Goal: Task Accomplishment & Management: Use online tool/utility

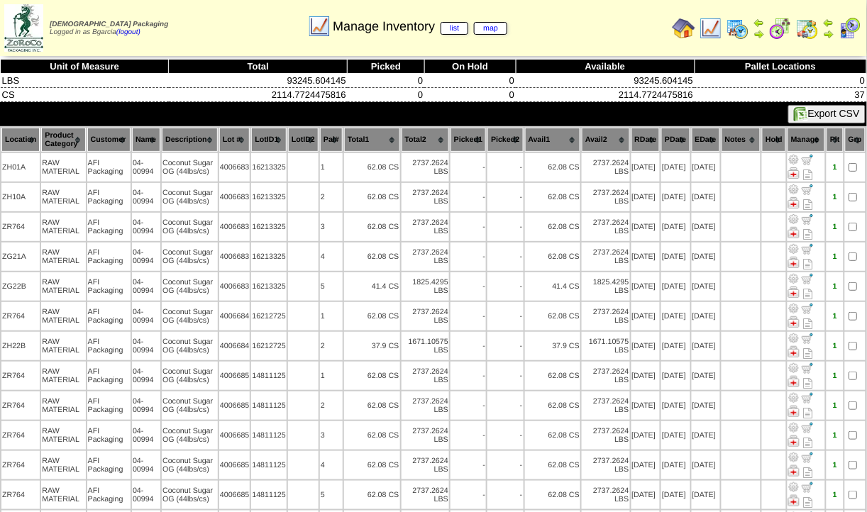
click at [774, 31] on img at bounding box center [780, 28] width 23 height 23
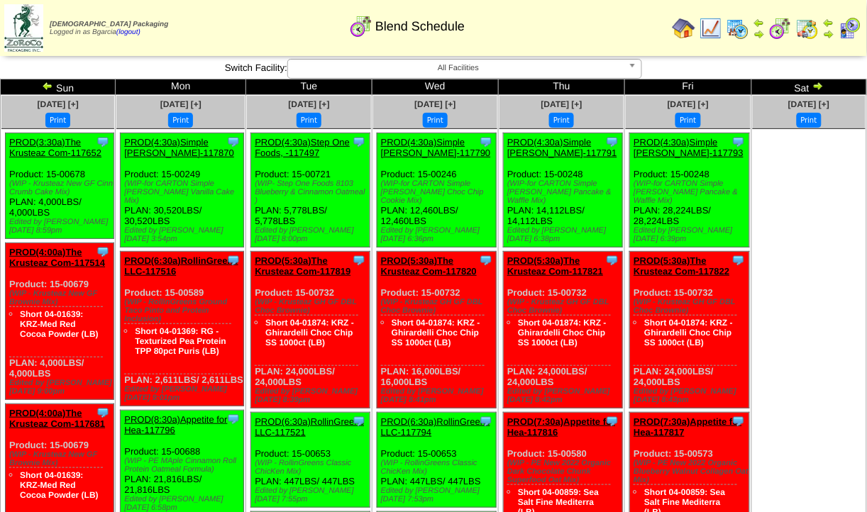
click at [738, 29] on img at bounding box center [737, 28] width 23 height 23
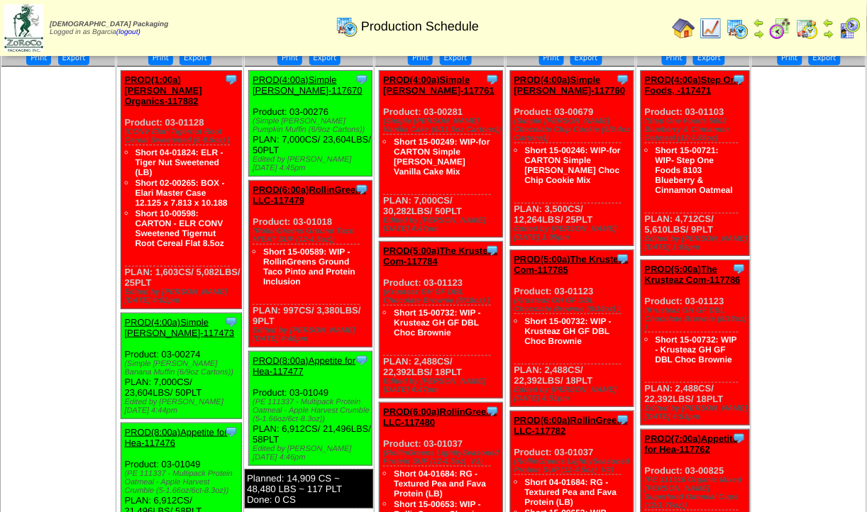
scroll to position [63, 0]
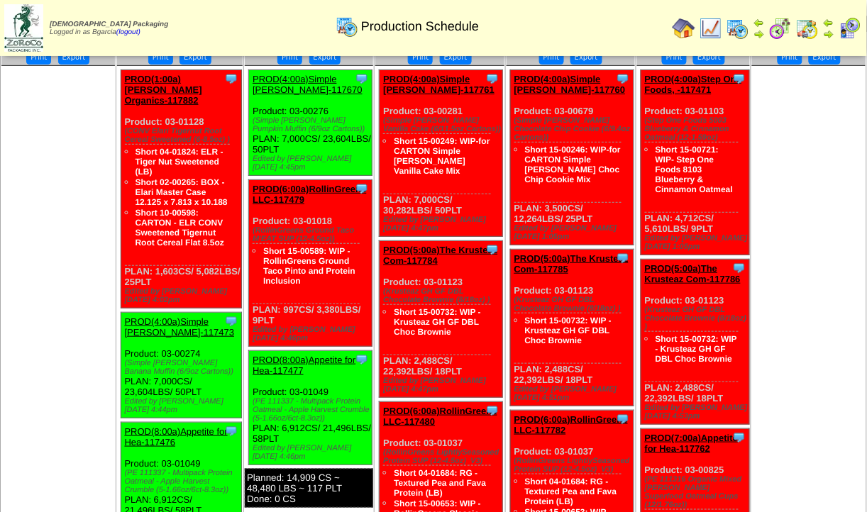
click at [849, 208] on ul at bounding box center [808, 172] width 113 height 213
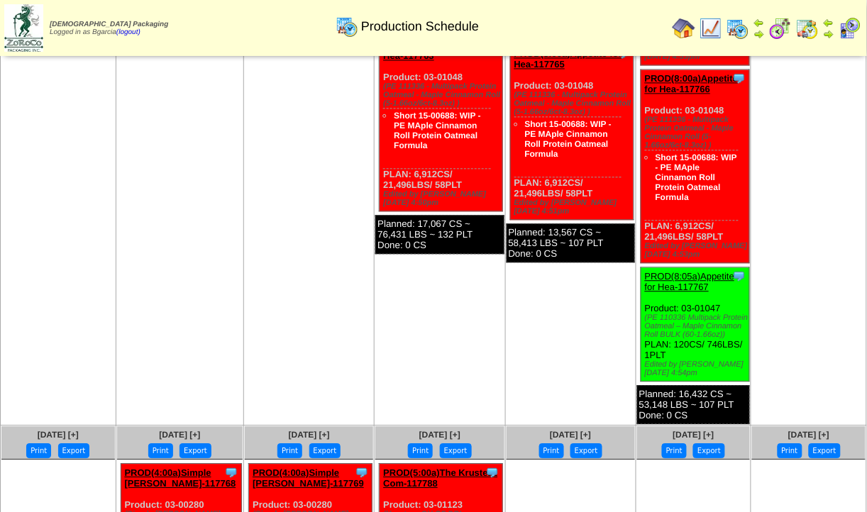
scroll to position [638, 0]
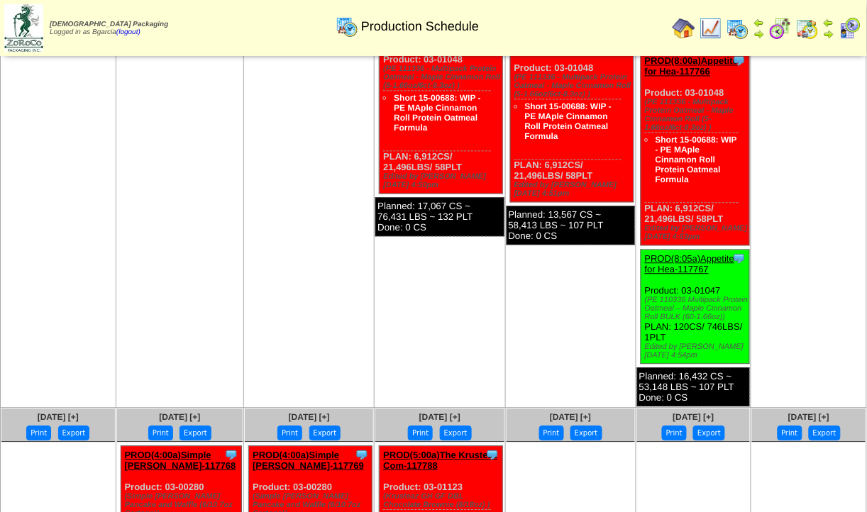
click at [744, 36] on img at bounding box center [737, 28] width 23 height 23
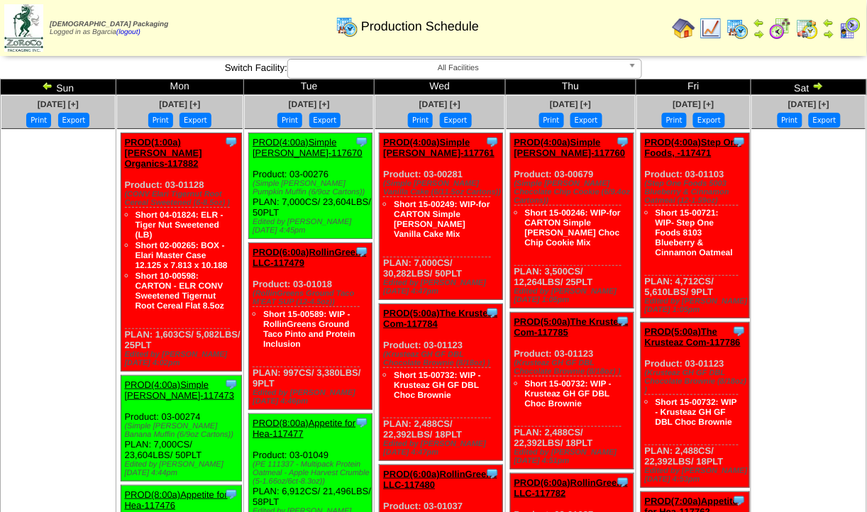
click at [770, 38] on img at bounding box center [780, 28] width 23 height 23
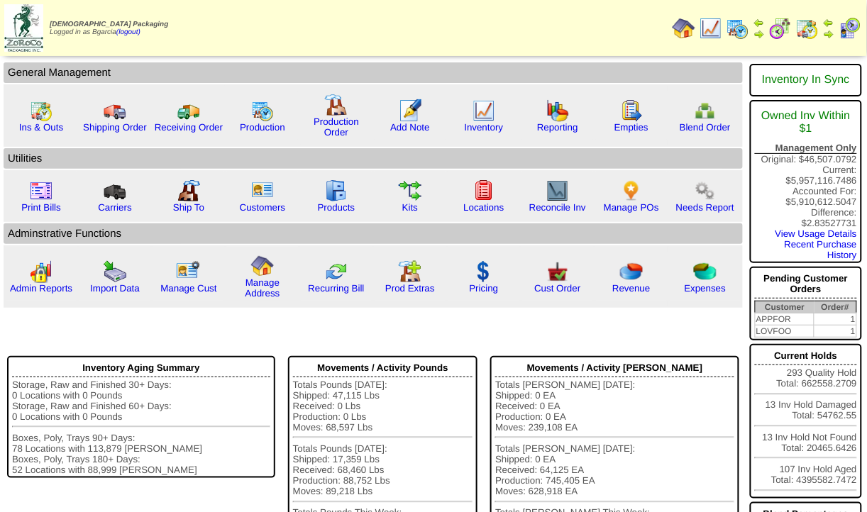
click at [801, 23] on img at bounding box center [807, 28] width 23 height 23
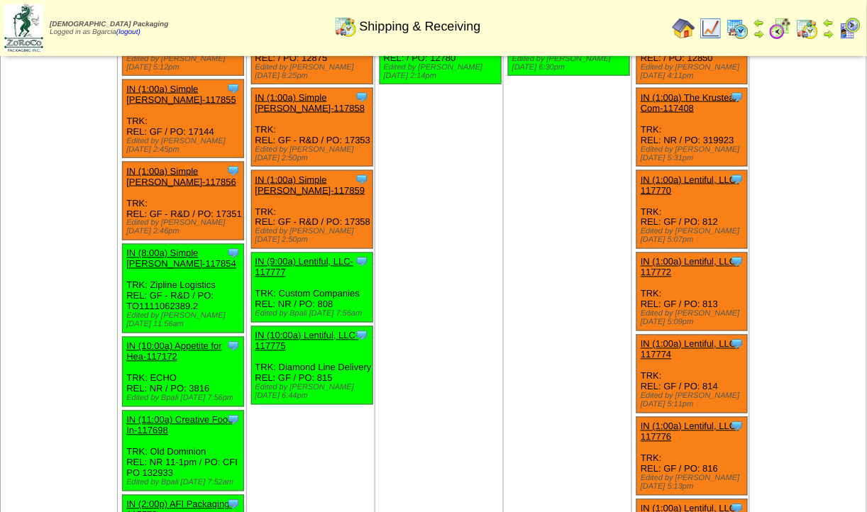
scroll to position [647, 0]
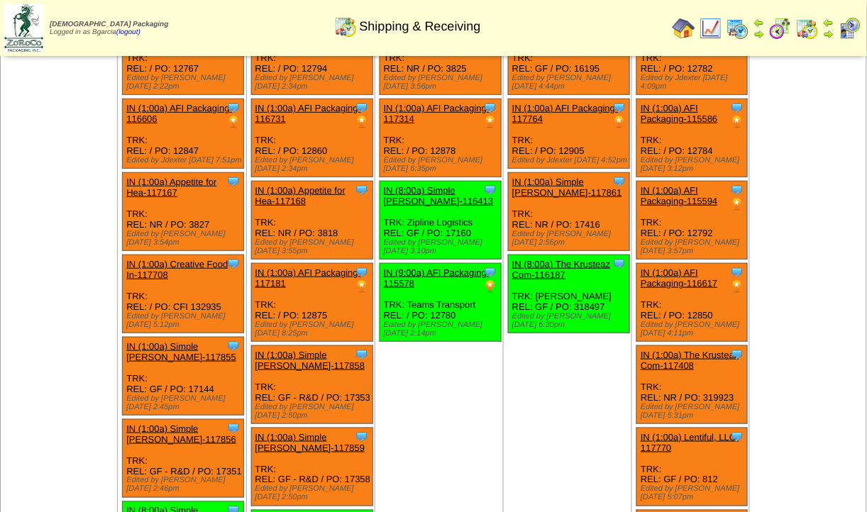
scroll to position [0, 0]
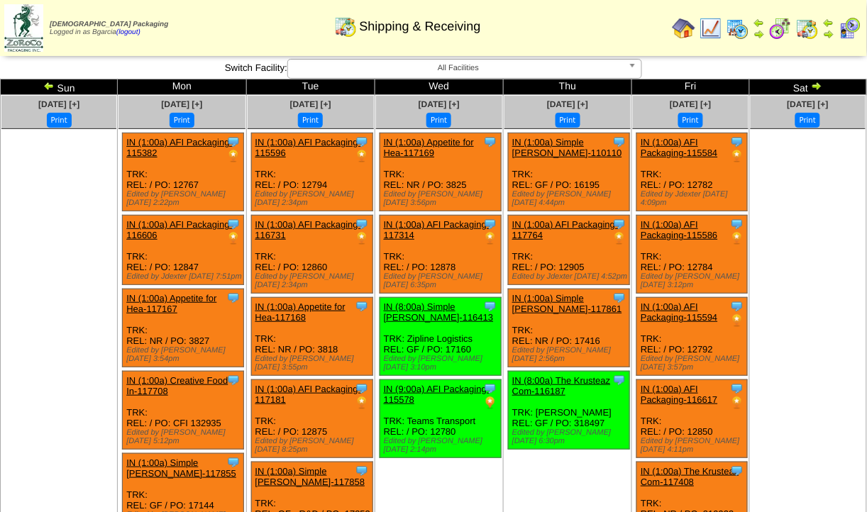
click at [54, 88] on img at bounding box center [48, 85] width 11 height 11
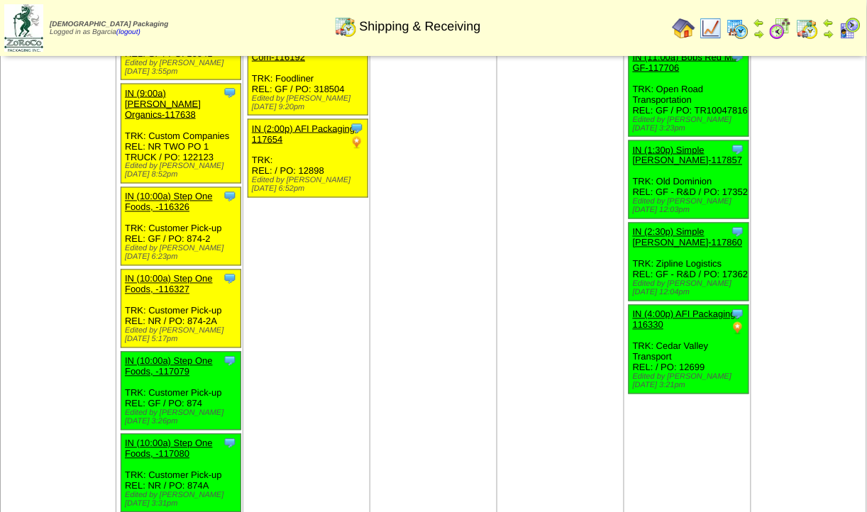
scroll to position [454, 0]
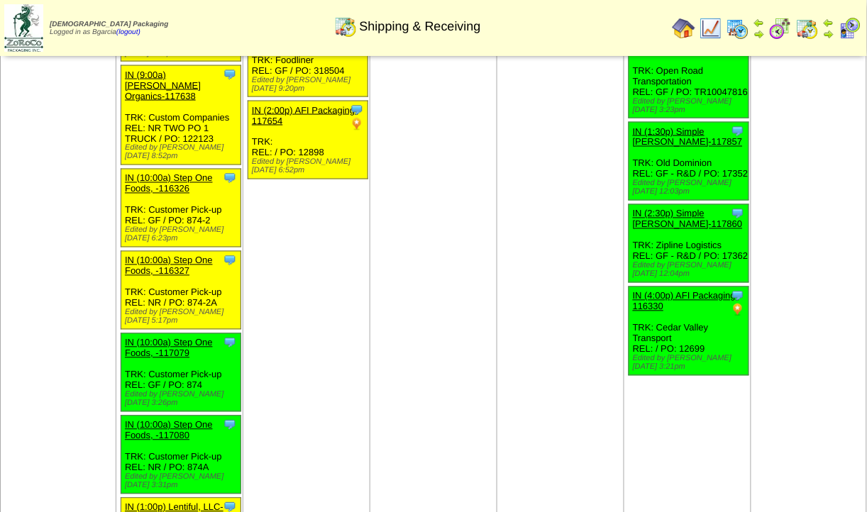
click at [616, 496] on td "[DATE] [+] Print Clone Item IN (1:00a) AFI Packaging-116337 AFI Packaging Sched…" at bounding box center [559, 111] width 127 height 940
click at [768, 306] on td "Oct 11 [+] Print" at bounding box center [808, 111] width 116 height 940
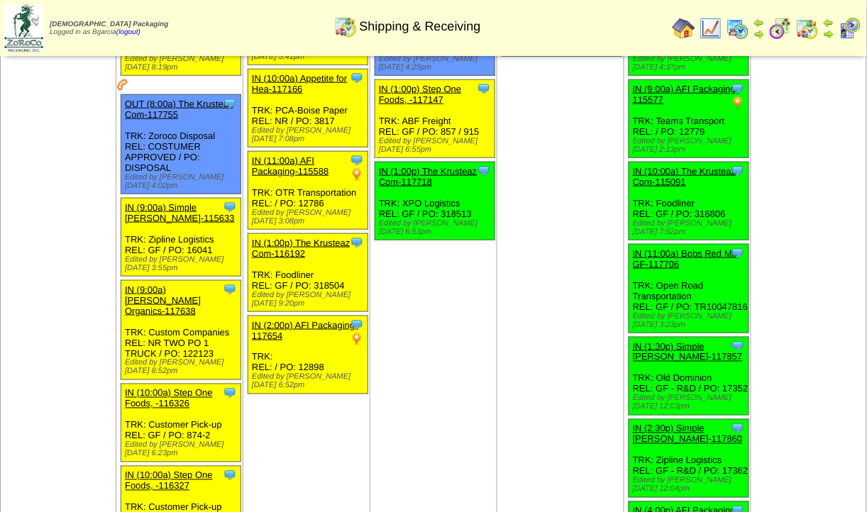
scroll to position [0, 0]
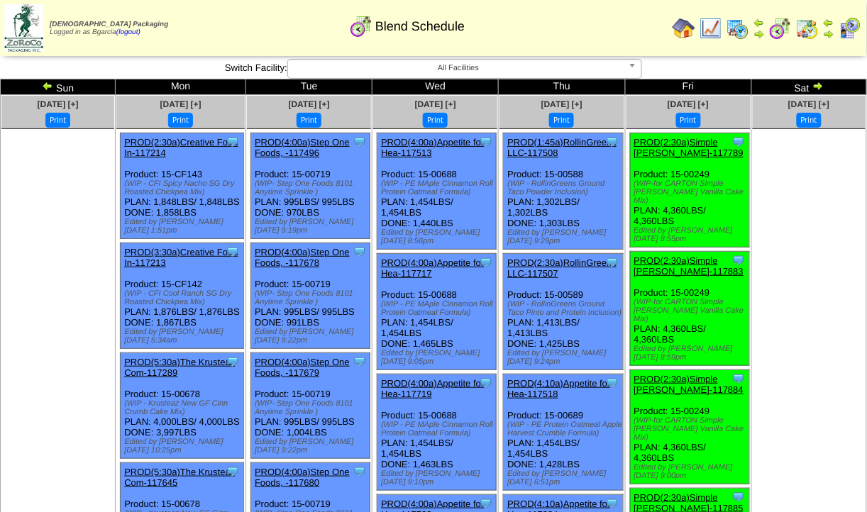
click at [25, 235] on ul at bounding box center [57, 235] width 113 height 213
